Goal: Transaction & Acquisition: Download file/media

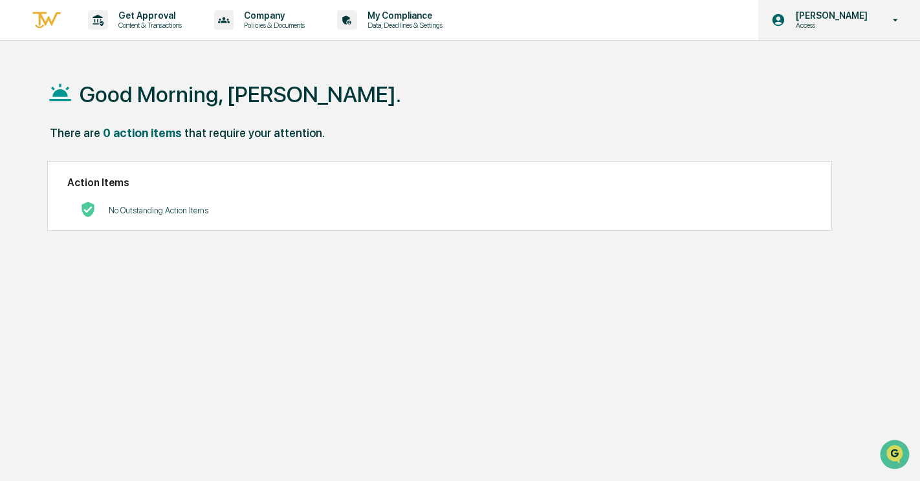
click at [896, 16] on icon at bounding box center [896, 20] width 23 height 12
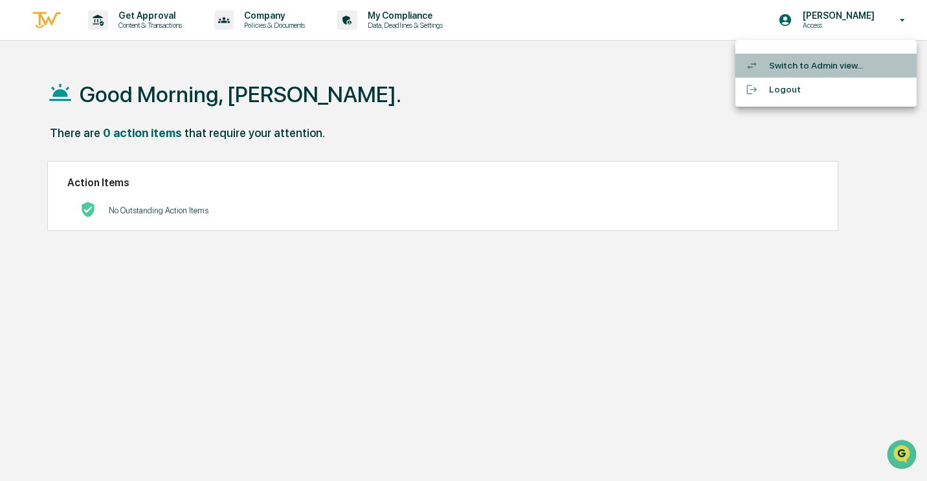
click at [794, 71] on li "Switch to Admin view..." at bounding box center [825, 66] width 181 height 24
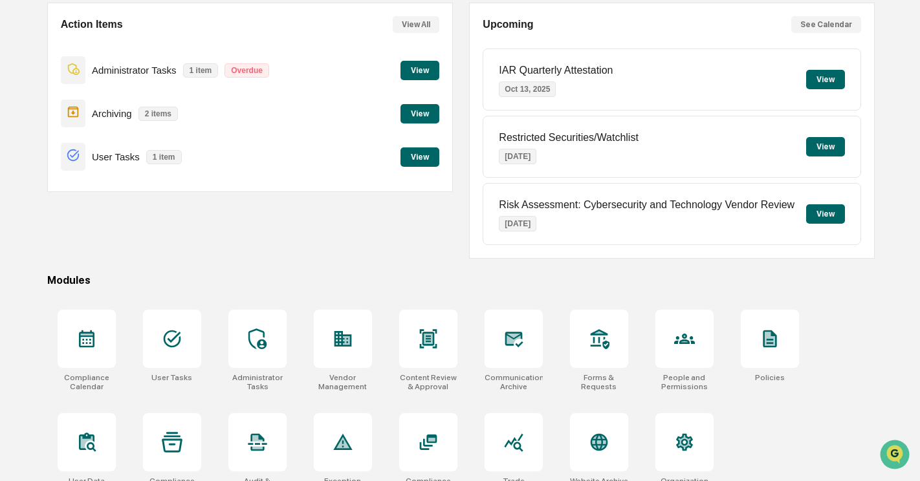
scroll to position [132, 0]
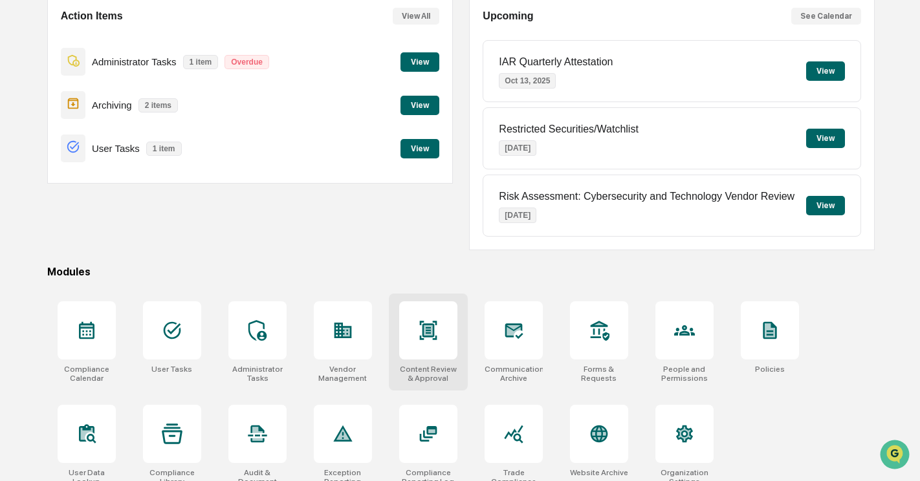
click at [439, 337] on div at bounding box center [428, 331] width 58 height 58
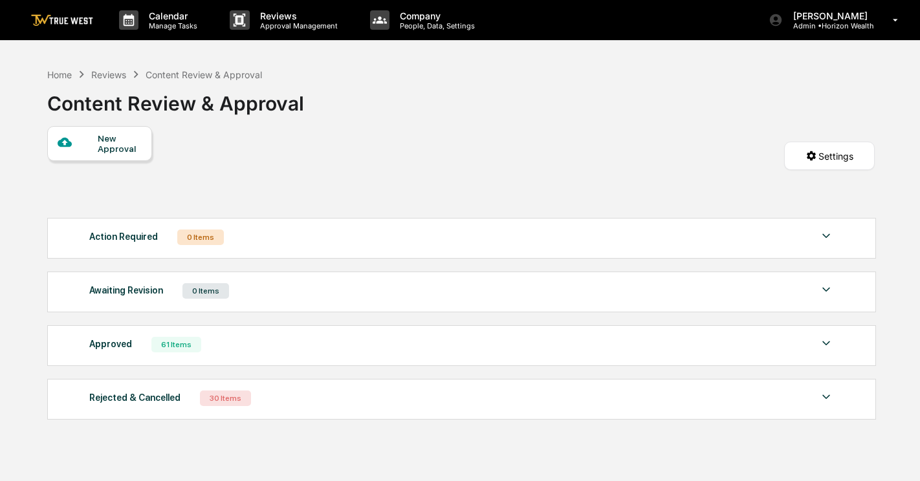
scroll to position [61, 0]
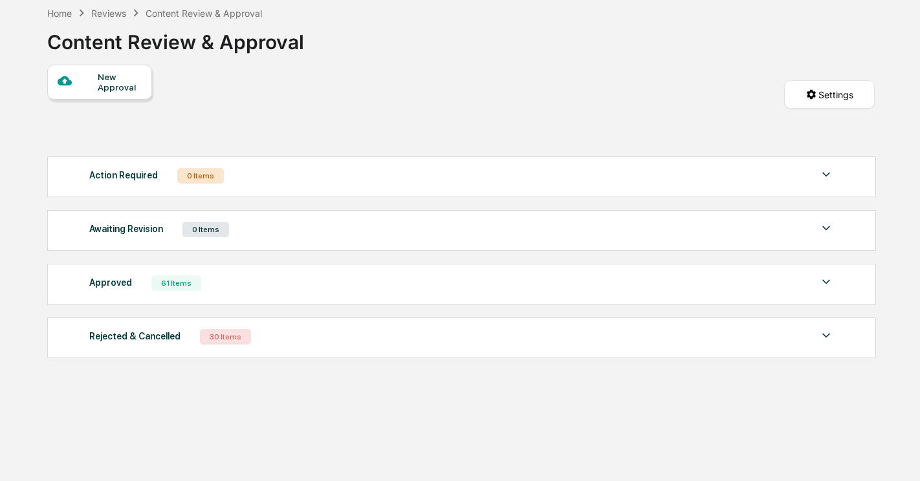
click at [175, 289] on div "61 Items" at bounding box center [176, 284] width 50 height 16
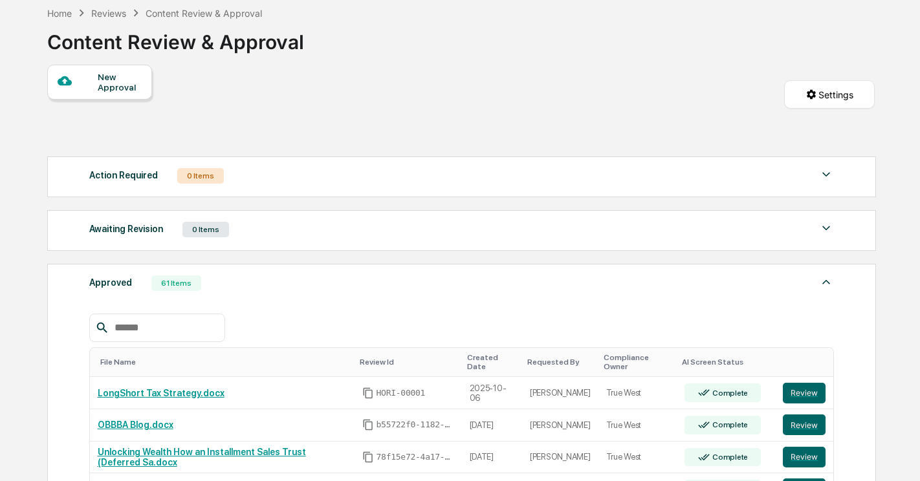
scroll to position [0, 0]
click at [186, 388] on link "LongShort Tax Strategy.docx" at bounding box center [161, 393] width 127 height 10
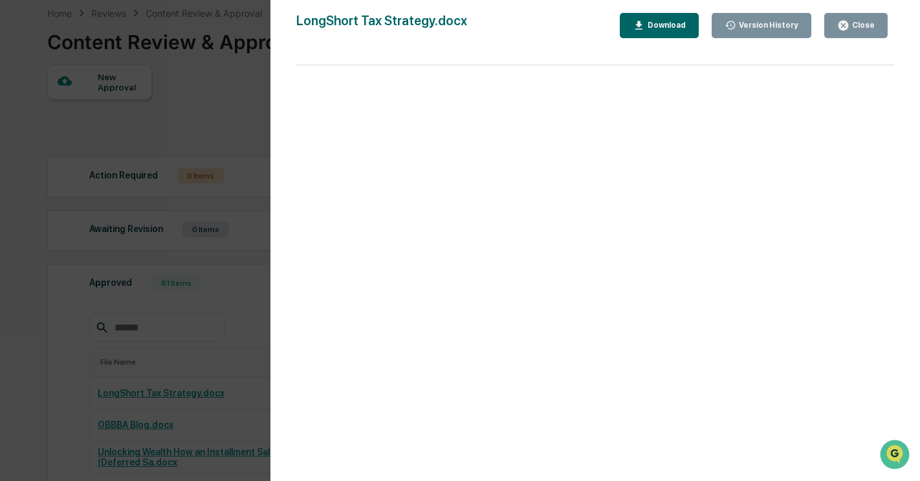
scroll to position [311, 0]
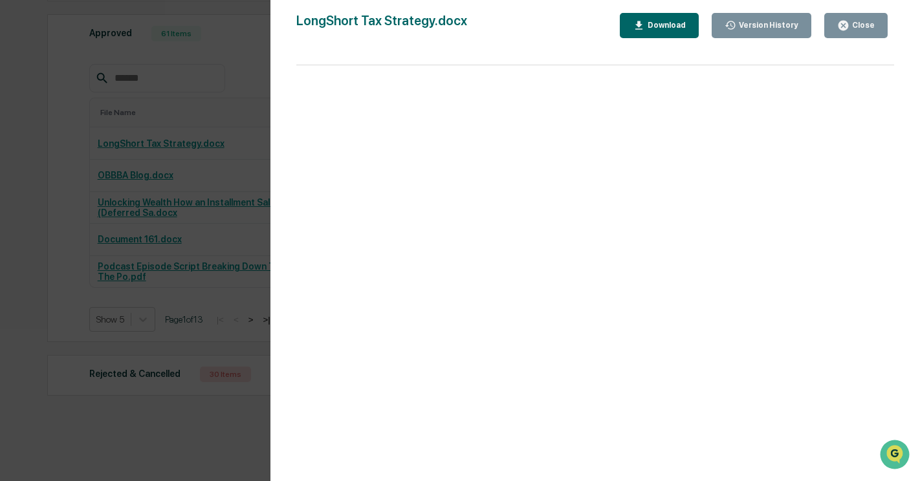
click at [665, 22] on div "Download" at bounding box center [665, 25] width 41 height 9
